Goal: Transaction & Acquisition: Register for event/course

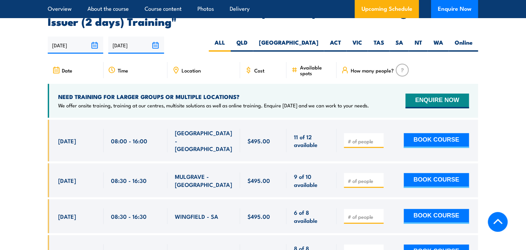
scroll to position [1277, 0]
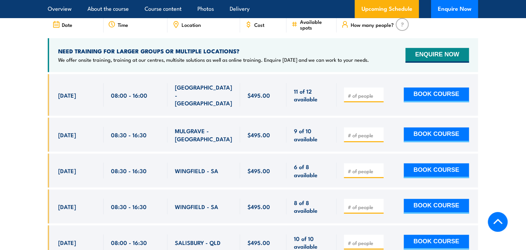
click at [362, 132] on input "number" at bounding box center [365, 135] width 34 height 7
type input "1"
click at [378, 132] on input "1" at bounding box center [365, 135] width 34 height 7
click at [433, 128] on button "BOOK COURSE" at bounding box center [436, 135] width 65 height 15
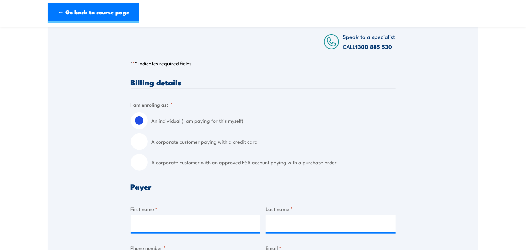
scroll to position [134, 0]
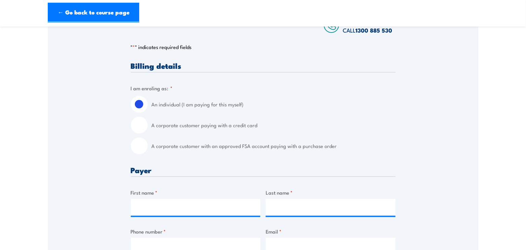
click at [138, 146] on input "A corporate customer with an approved FSA account paying with a purchase order" at bounding box center [139, 146] width 17 height 17
radio input "true"
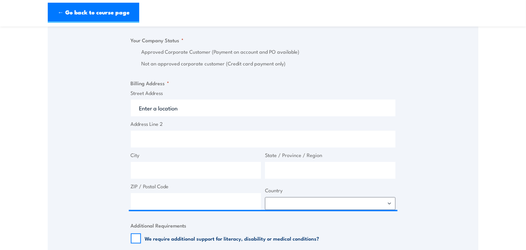
scroll to position [437, 0]
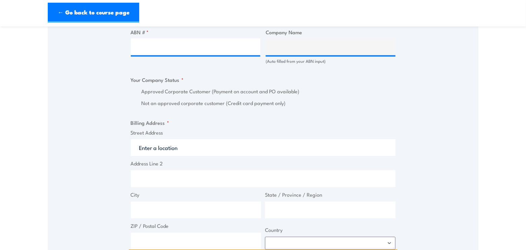
click at [166, 146] on input "Street Address" at bounding box center [263, 147] width 265 height 17
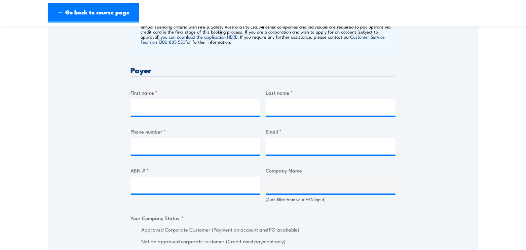
scroll to position [269, 0]
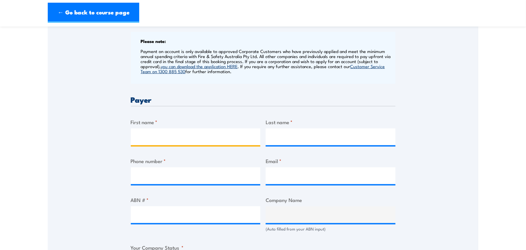
click at [162, 138] on input "First name *" at bounding box center [196, 137] width 130 height 17
type input "Abergeldie"
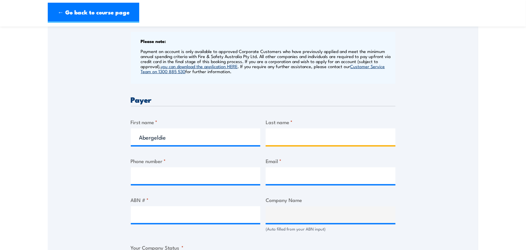
type input "Cathie Dunne"
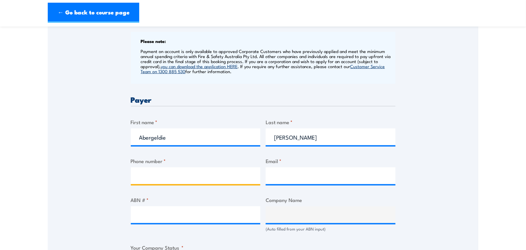
type input "0422794136"
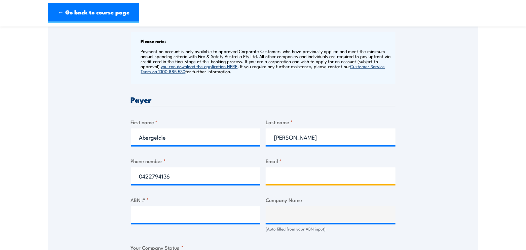
type input "cdunne@abergeldie.com"
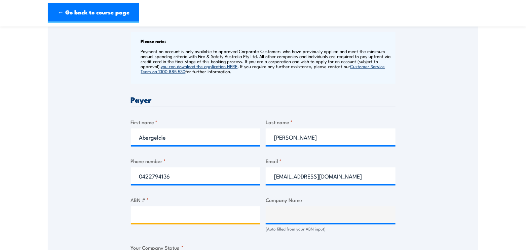
click at [145, 215] on input "ABN # *" at bounding box center [196, 215] width 130 height 17
type input "90601658066"
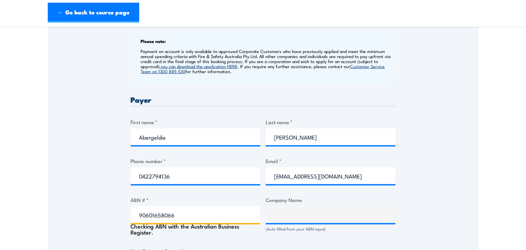
type input "ABERGELDIE PIPELINE RENEWALS PTY LTD"
radio input "true"
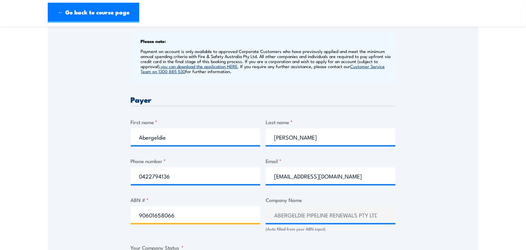
type input "90601658066"
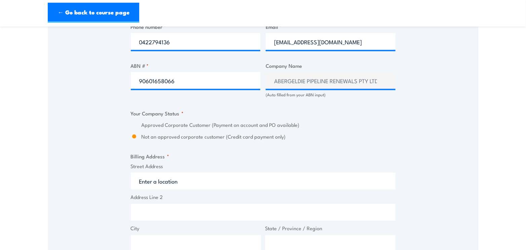
scroll to position [471, 0]
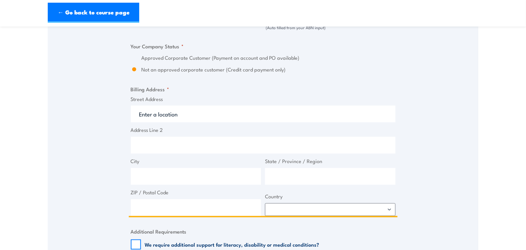
click at [153, 115] on input "Street Address" at bounding box center [263, 114] width 265 height 17
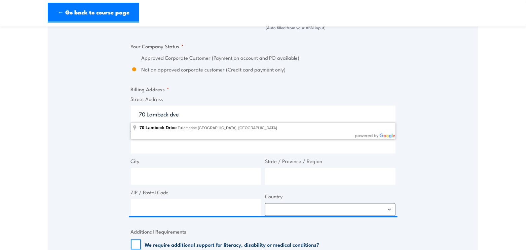
type input "70 Lambeck Drive, Tullamarine VIC, Australia"
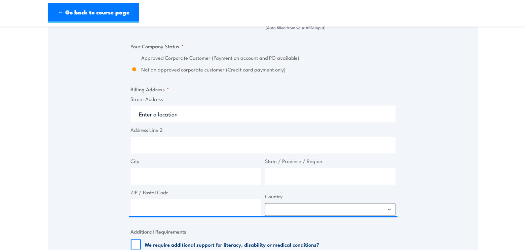
type input "70 Lambeck Dr"
type input "Tullamarine"
type input "Victoria"
type input "3043"
select select "Australia"
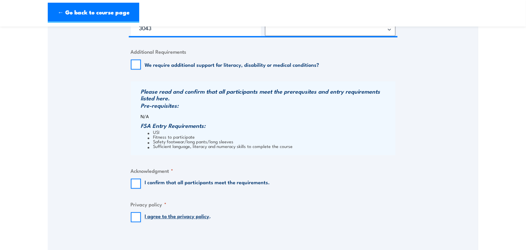
scroll to position [672, 0]
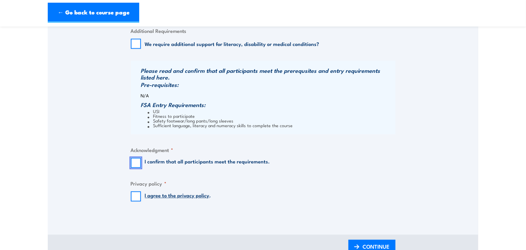
click at [136, 160] on input "I confirm that all participants meet the requirements." at bounding box center [136, 163] width 10 height 10
checkbox input "true"
click at [137, 197] on input "I agree to the privacy policy ." at bounding box center [136, 197] width 10 height 10
checkbox input "true"
click at [356, 245] on img at bounding box center [356, 247] width 5 height 5
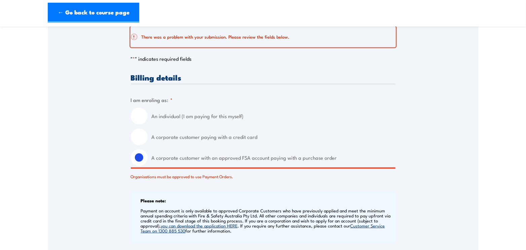
scroll to position [134, 0]
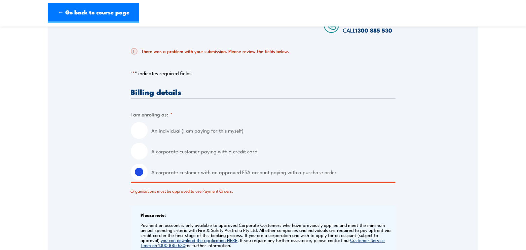
click at [141, 153] on input "A corporate customer paying with a credit card" at bounding box center [139, 151] width 17 height 17
radio input "true"
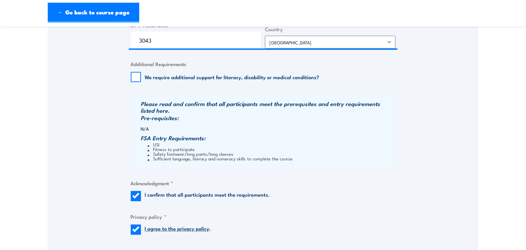
scroll to position [739, 0]
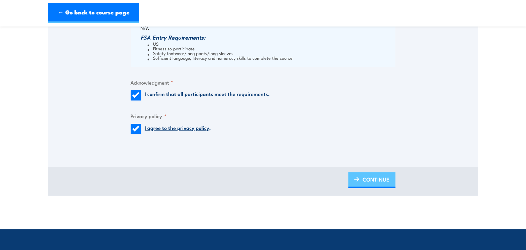
click at [368, 179] on span "CONTINUE" at bounding box center [376, 180] width 27 height 18
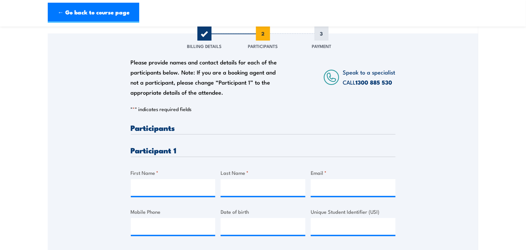
scroll to position [134, 0]
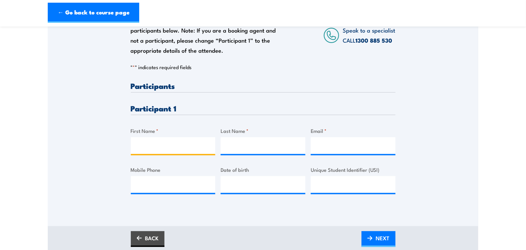
click at [160, 147] on input "First Name *" at bounding box center [173, 145] width 85 height 17
type input "James"
click at [240, 149] on input "Last Name *" at bounding box center [263, 145] width 85 height 17
type input "Dislakis"
click at [321, 146] on input "Email *" at bounding box center [353, 145] width 85 height 17
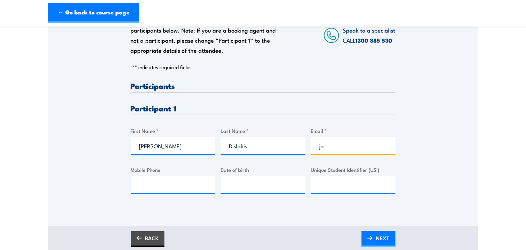
type input "j"
click at [323, 147] on input "Email *" at bounding box center [353, 145] width 85 height 17
click at [323, 147] on input "jamestd1984@gmail.com" at bounding box center [353, 145] width 85 height 17
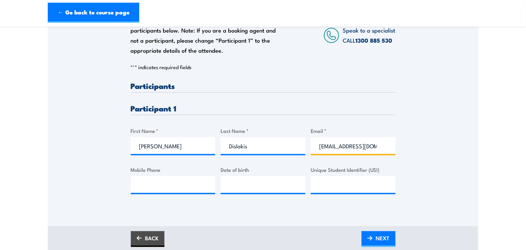
type input "jamestd1984@gmail.com"
click at [155, 183] on input "Mobile Phone" at bounding box center [173, 184] width 85 height 17
type input "0411624095"
type input "__/__/____"
click at [240, 185] on input "__/__/____" at bounding box center [263, 184] width 85 height 17
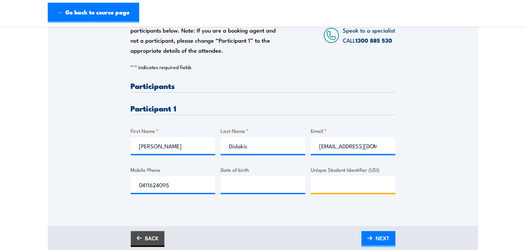
click at [320, 186] on input "Unique Student Identifier (USI)" at bounding box center [353, 184] width 85 height 17
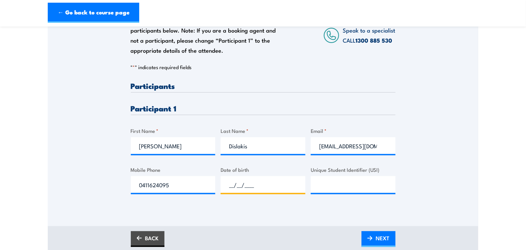
click at [249, 179] on input "__/__/____" at bounding box center [263, 184] width 85 height 17
click at [236, 186] on input "90/71/984_" at bounding box center [263, 184] width 85 height 17
drag, startPoint x: 254, startPoint y: 183, endPoint x: 219, endPoint y: 186, distance: 35.1
click at [219, 186] on div "Please provide names and contact details for each of the participants below. No…" at bounding box center [263, 143] width 265 height 123
type input "09/07/1984"
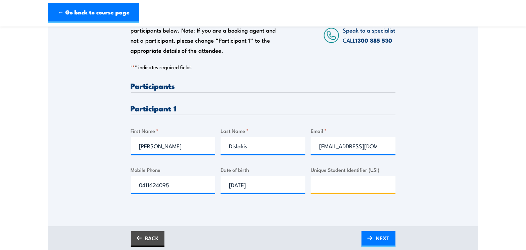
click at [350, 189] on input "Unique Student Identifier (USI)" at bounding box center [353, 184] width 85 height 17
paste input "CJ3H2UFBVR"
click at [319, 185] on input "CJ3H2UFBVR" at bounding box center [353, 184] width 85 height 17
type input "CJ3H2UFBVR"
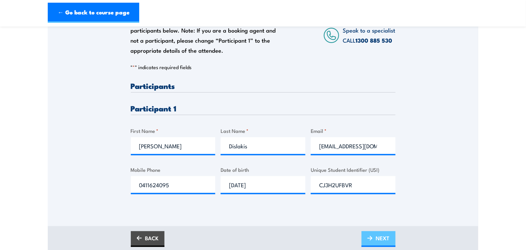
click at [375, 239] on link "NEXT" at bounding box center [378, 240] width 34 height 16
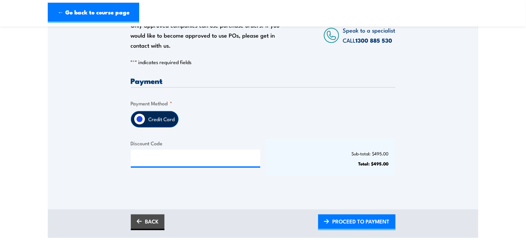
scroll to position [134, 0]
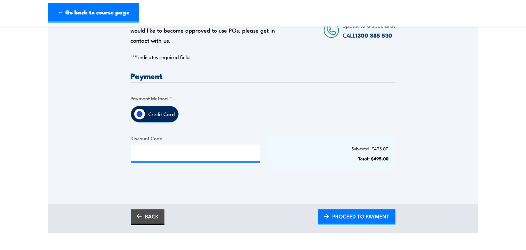
click at [156, 115] on label "Credit Card" at bounding box center [161, 115] width 33 height 16
click at [145, 115] on input "Credit Card" at bounding box center [139, 114] width 11 height 11
click at [351, 219] on span "PROCEED TO PAYMENT" at bounding box center [360, 217] width 57 height 18
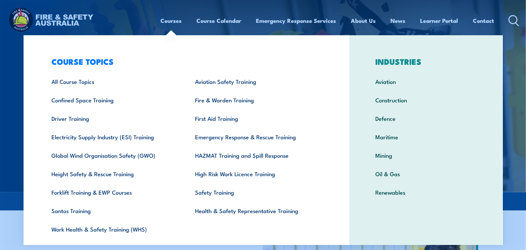
click at [176, 23] on link "Courses" at bounding box center [171, 21] width 21 height 18
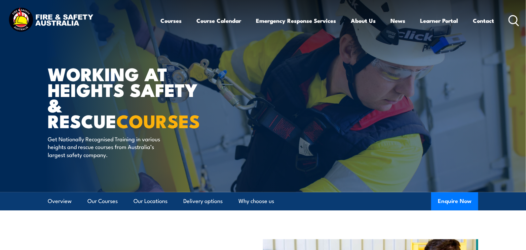
click at [145, 15] on div "Courses Course Calendar Emergency Response Services Services Overview Emergency…" at bounding box center [263, 20] width 512 height 29
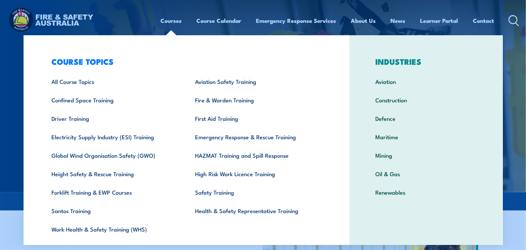
click at [175, 23] on link "Courses" at bounding box center [171, 21] width 21 height 18
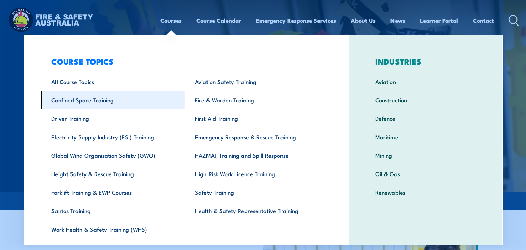
click at [93, 105] on link "Confined Space Training" at bounding box center [113, 100] width 144 height 18
click at [104, 103] on link "Confined Space Training" at bounding box center [113, 100] width 144 height 18
click at [93, 101] on link "Confined Space Training" at bounding box center [113, 100] width 144 height 18
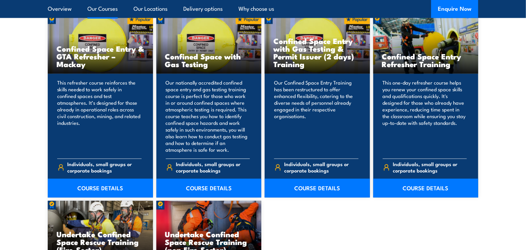
scroll to position [571, 0]
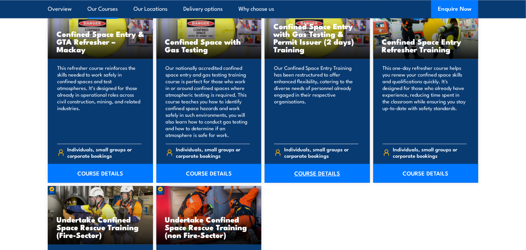
click at [327, 171] on link "COURSE DETAILS" at bounding box center [317, 173] width 105 height 19
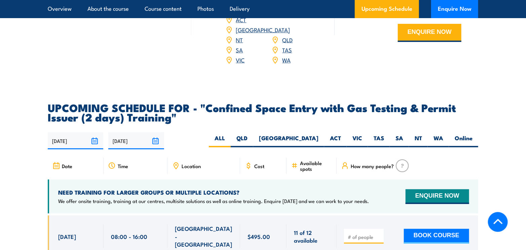
scroll to position [1176, 0]
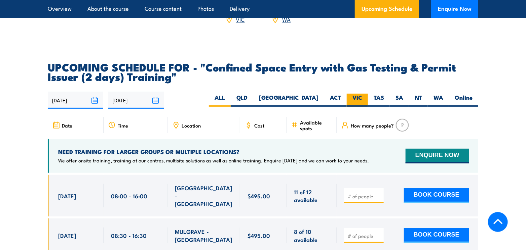
click at [358, 99] on label "VIC" at bounding box center [357, 100] width 21 height 13
click at [362, 98] on input "VIC" at bounding box center [364, 96] width 4 height 4
radio input "true"
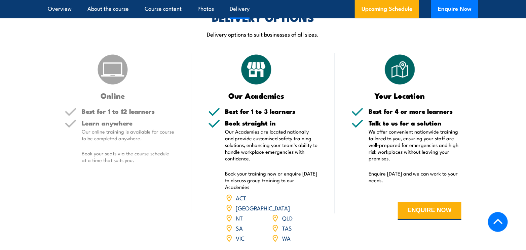
scroll to position [900, 0]
